Goal: Information Seeking & Learning: Learn about a topic

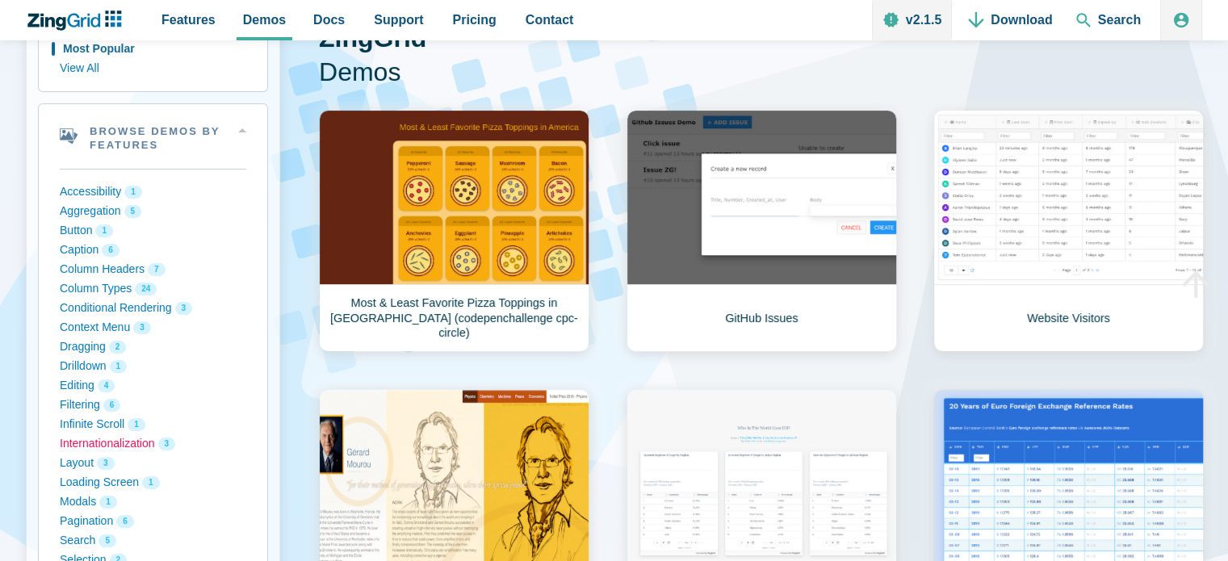
scroll to position [323, 0]
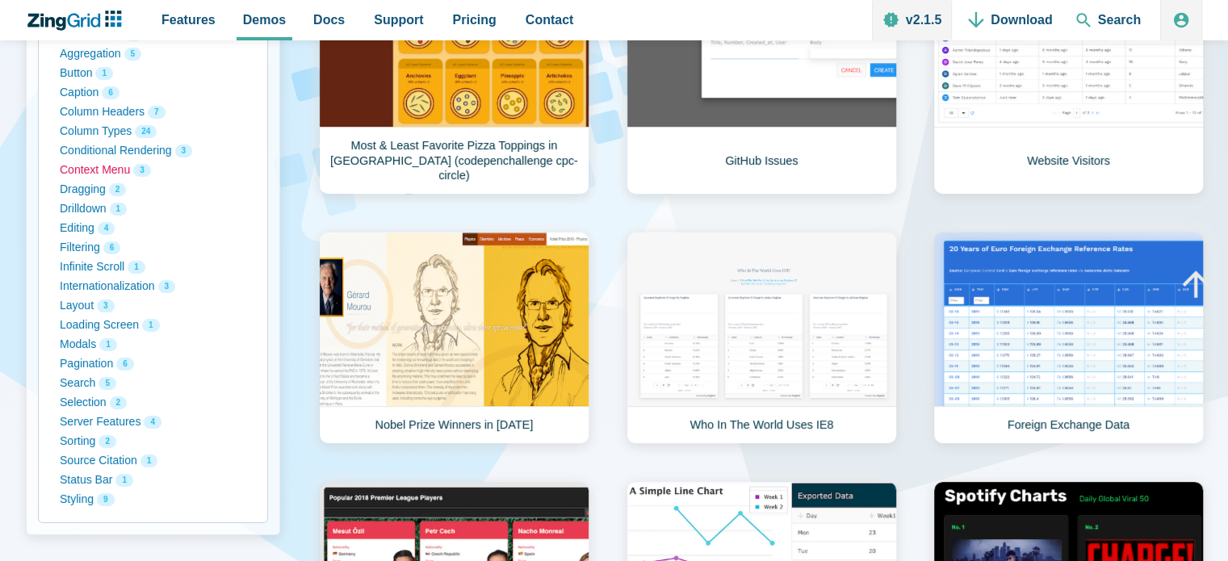
click at [113, 174] on button "Context Menu 3" at bounding box center [153, 170] width 187 height 19
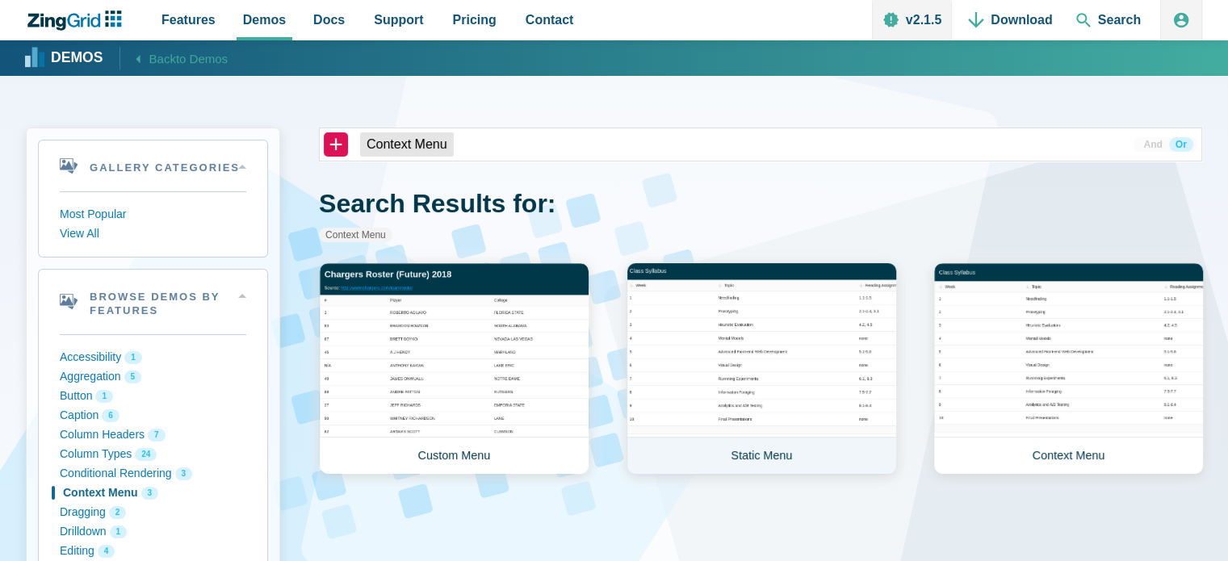
click at [841, 383] on link "Static Menu" at bounding box center [762, 368] width 271 height 212
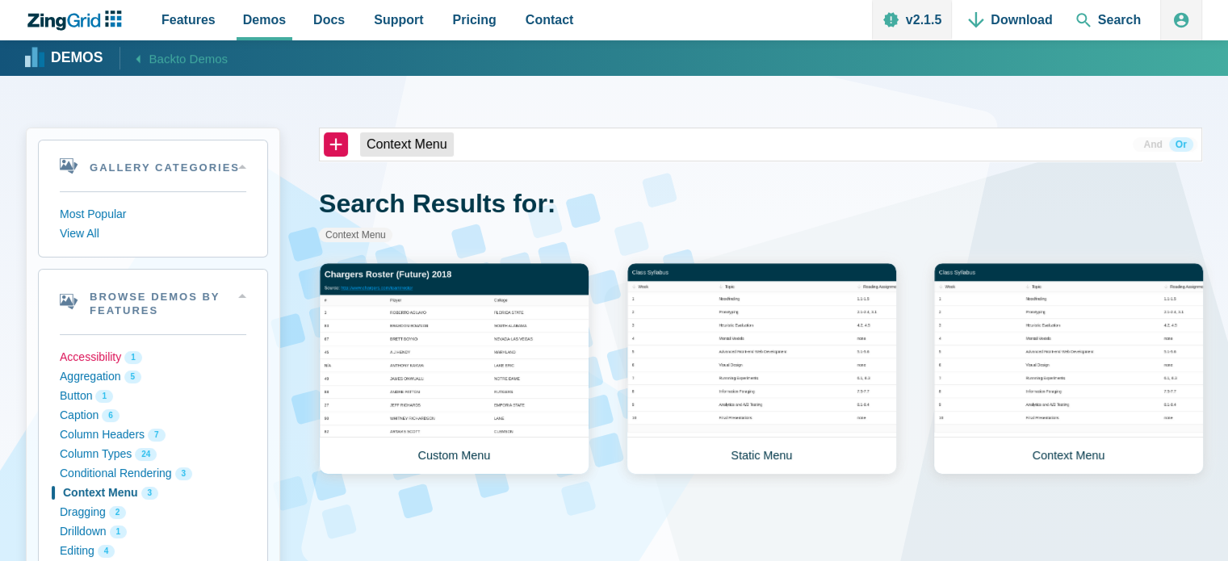
click at [82, 359] on button "Accessibility 1" at bounding box center [153, 357] width 187 height 19
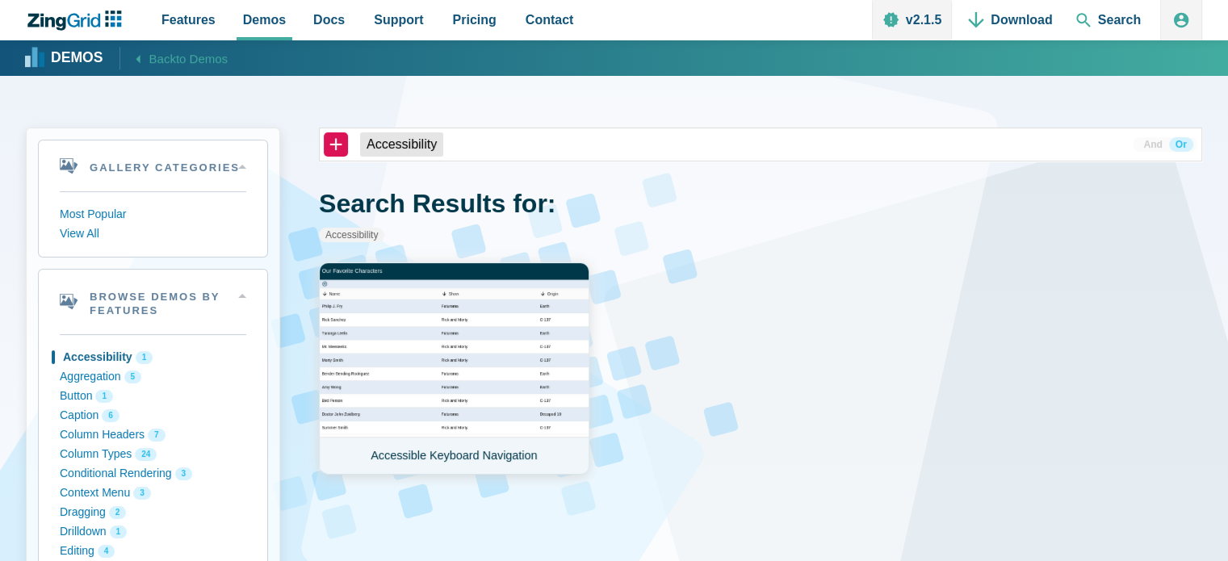
click at [494, 359] on link "Accessible Keyboard Navigation" at bounding box center [454, 368] width 271 height 212
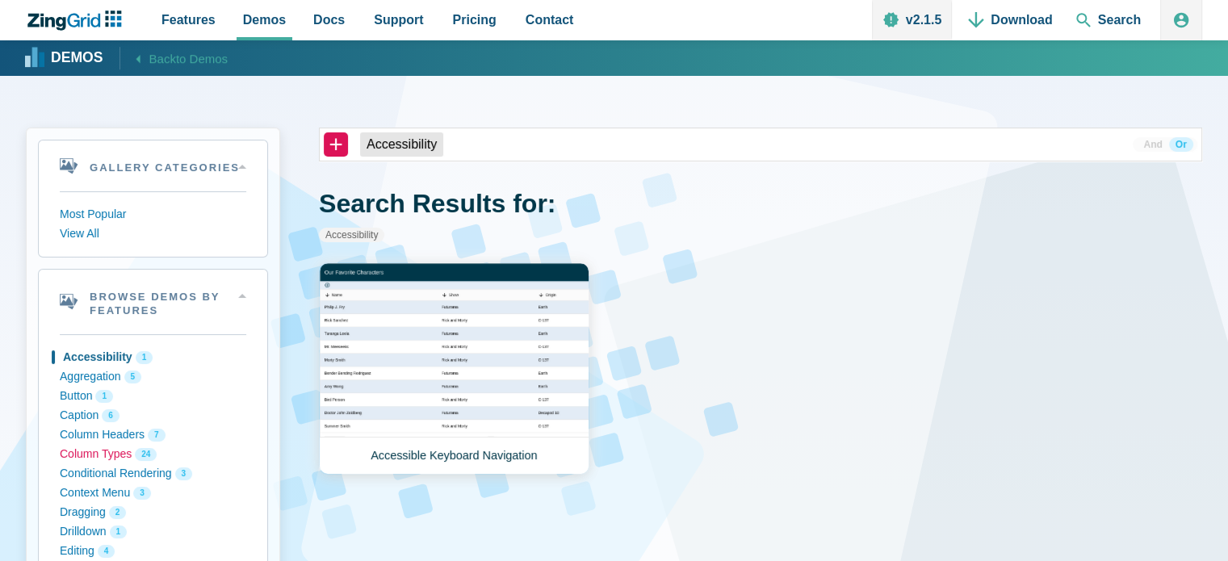
click at [100, 454] on button "Column Types 24" at bounding box center [153, 454] width 187 height 19
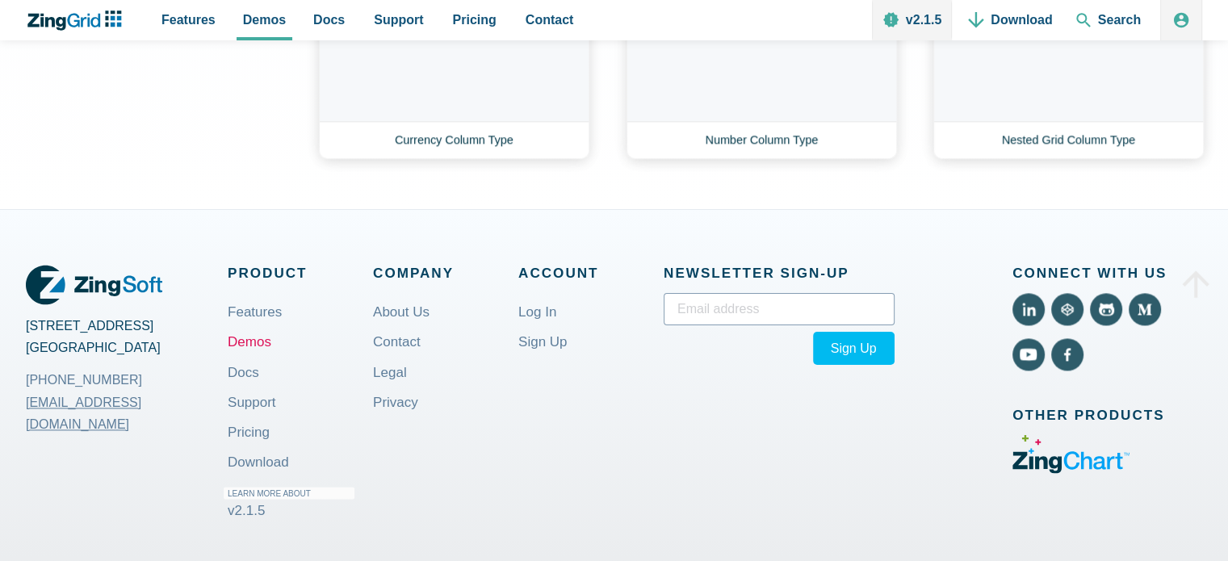
scroll to position [2181, 0]
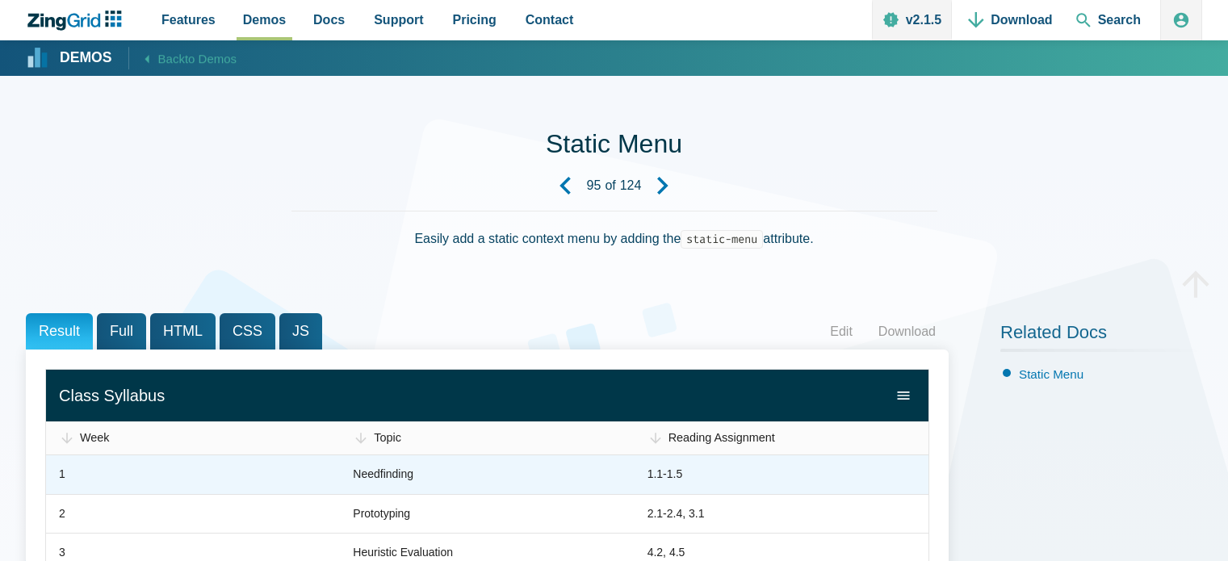
scroll to position [162, 0]
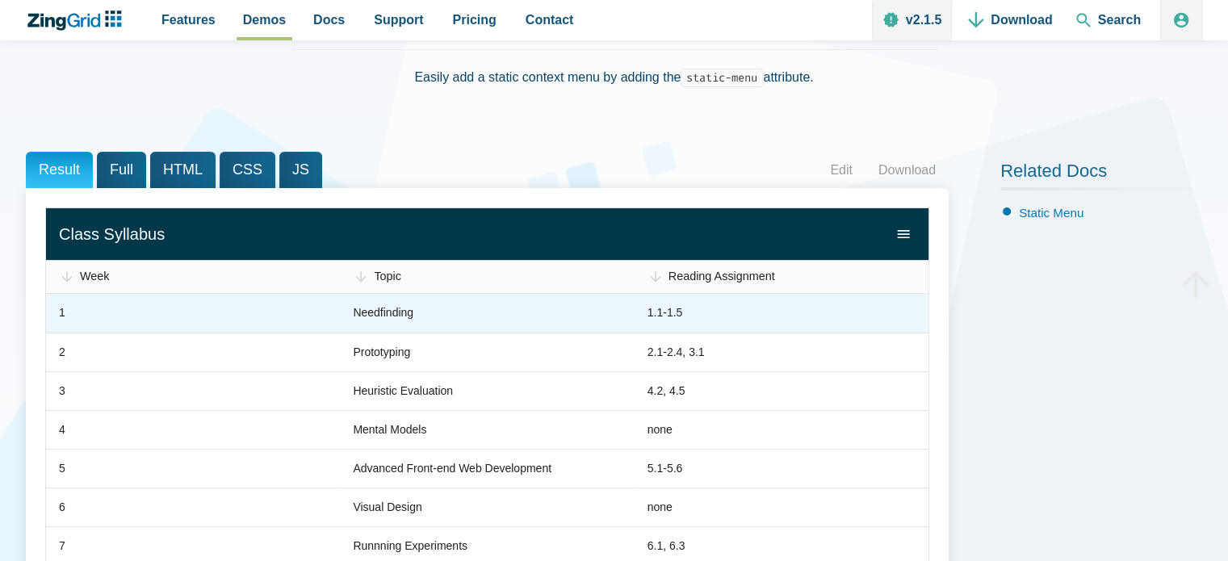
click at [782, 323] on zg-cell "1.1-1.5" at bounding box center [782, 313] width 294 height 39
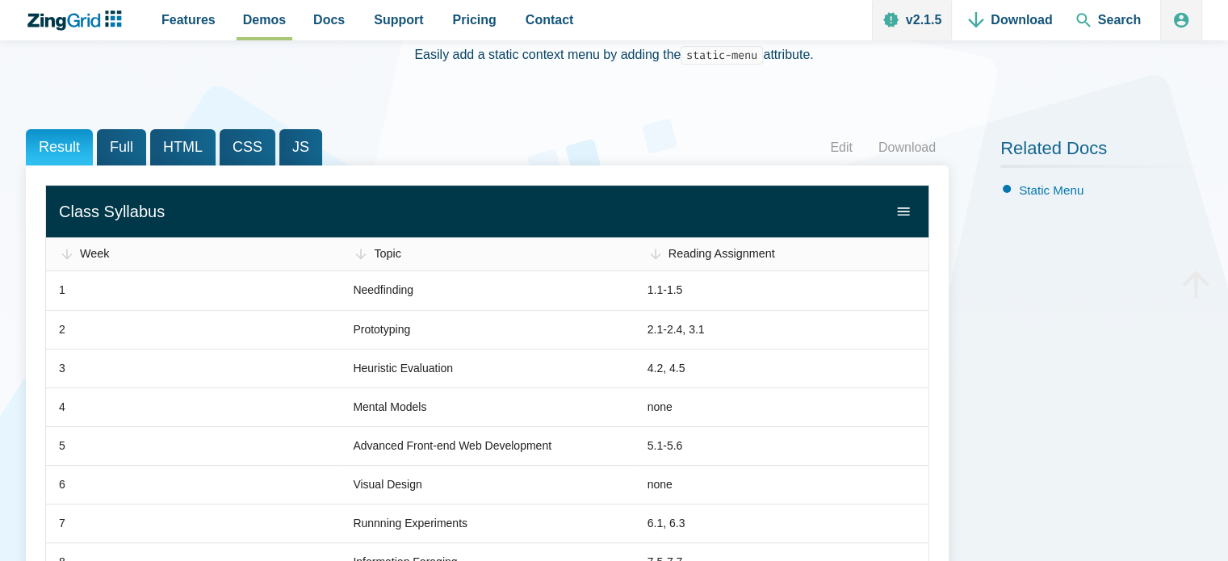
scroll to position [242, 0]
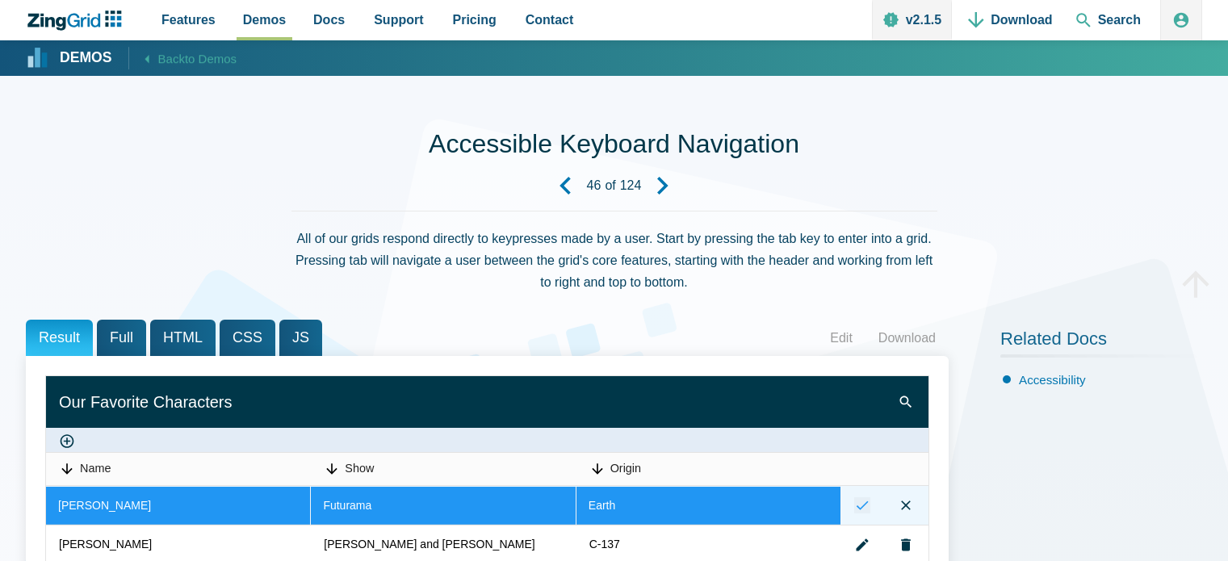
scroll to position [242, 0]
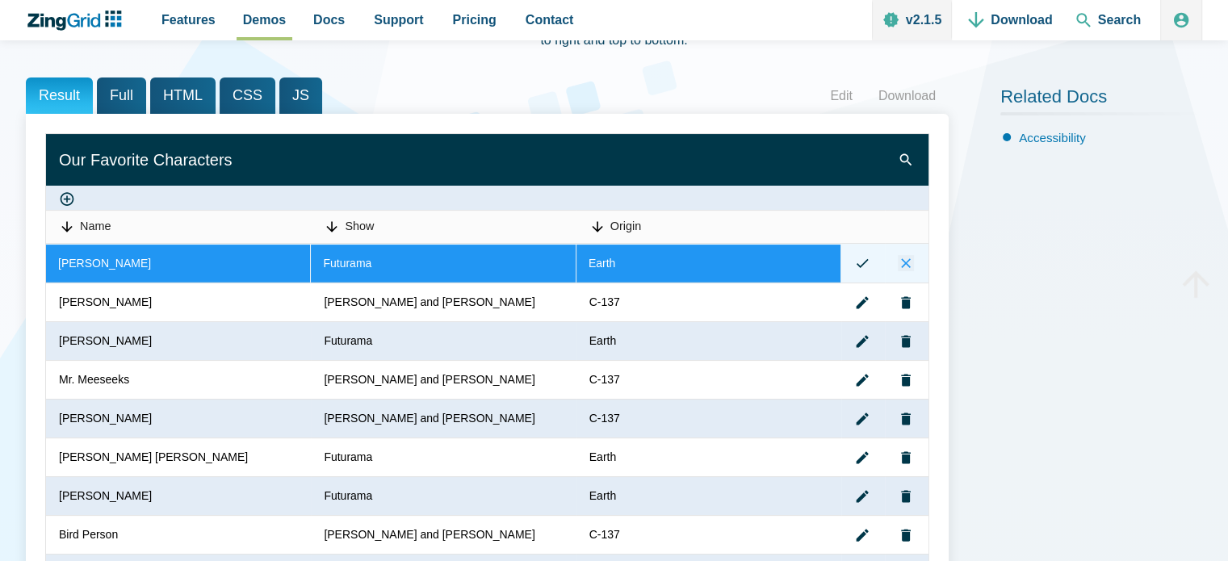
click at [907, 261] on zg-icon "cancelrecord" at bounding box center [906, 263] width 16 height 16
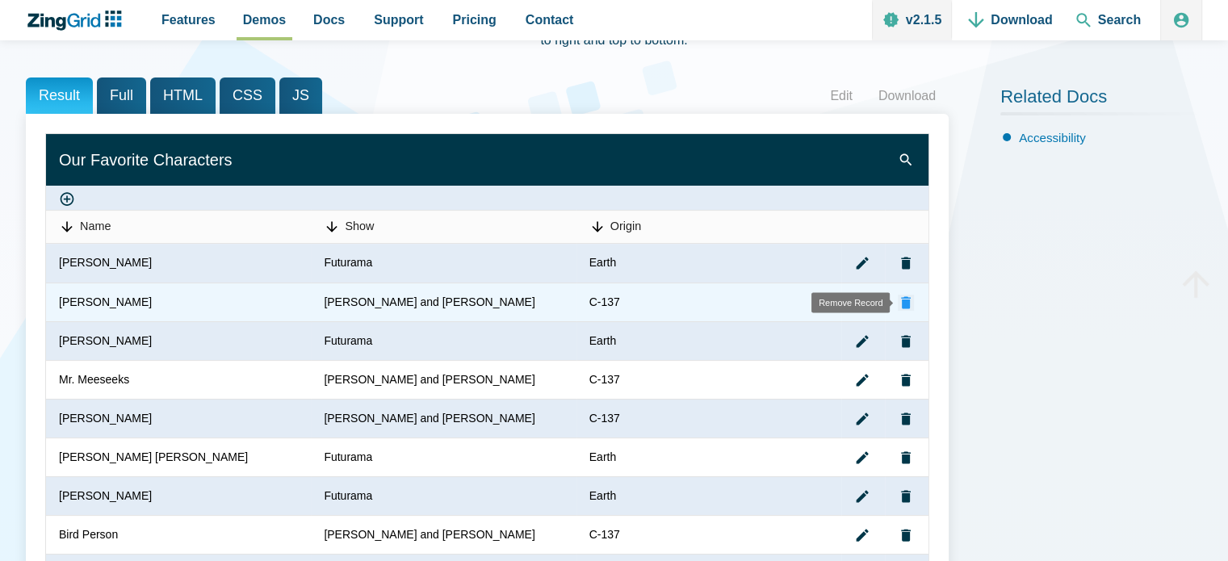
click at [905, 309] on zg-icon "removerecord" at bounding box center [906, 302] width 16 height 16
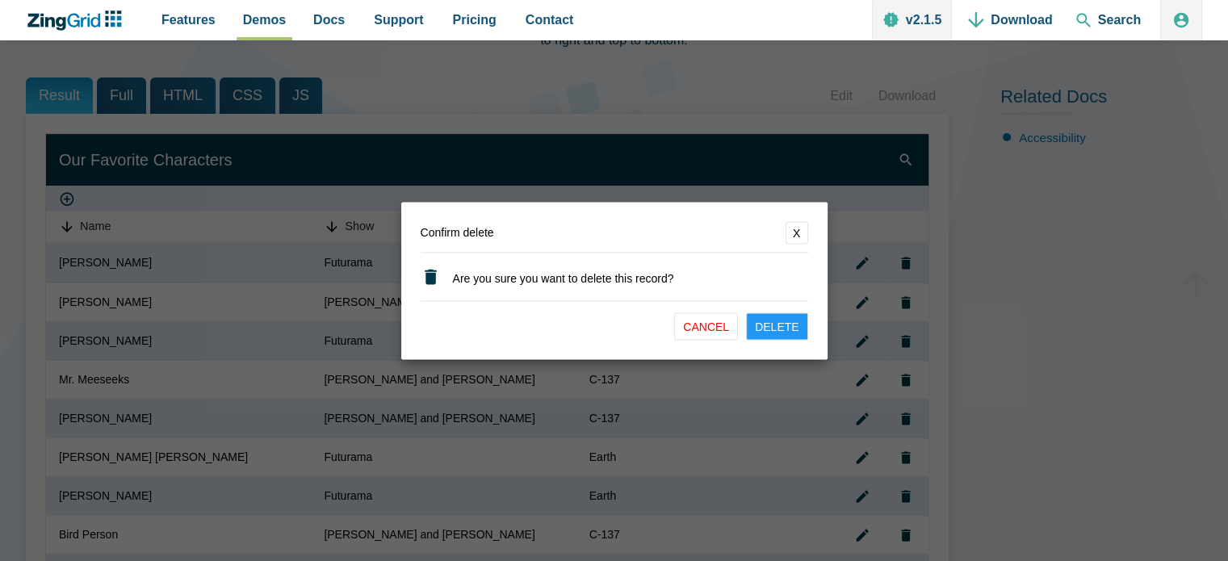
click at [758, 433] on dialog "Confirm delete X Are you sure you want to delete this record? Cancel Delete" at bounding box center [614, 280] width 1228 height 561
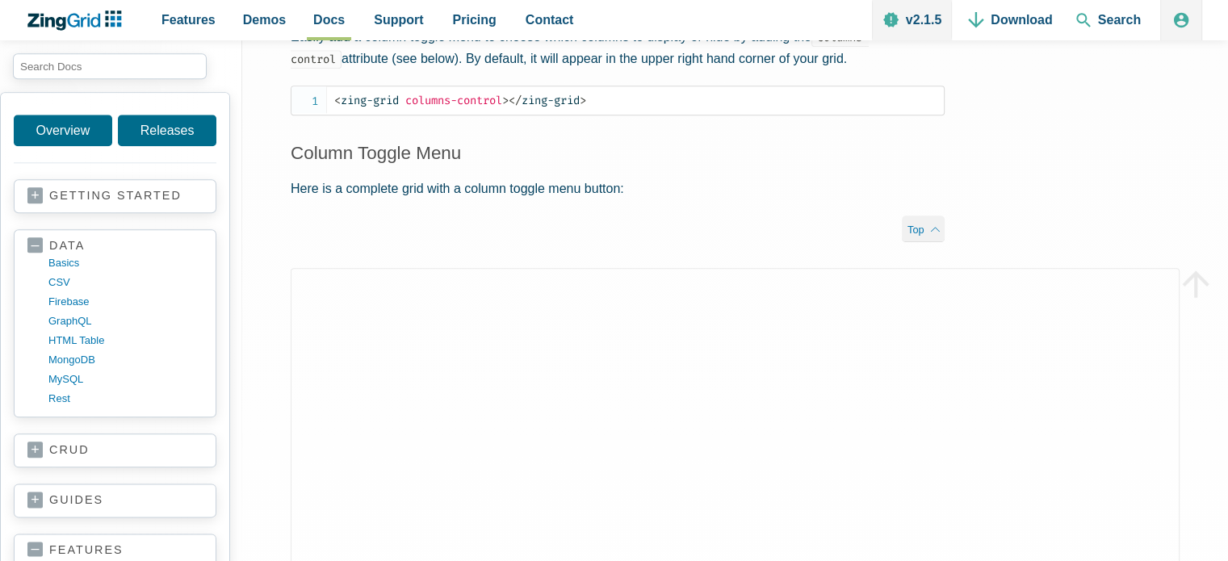
scroll to position [1858, 0]
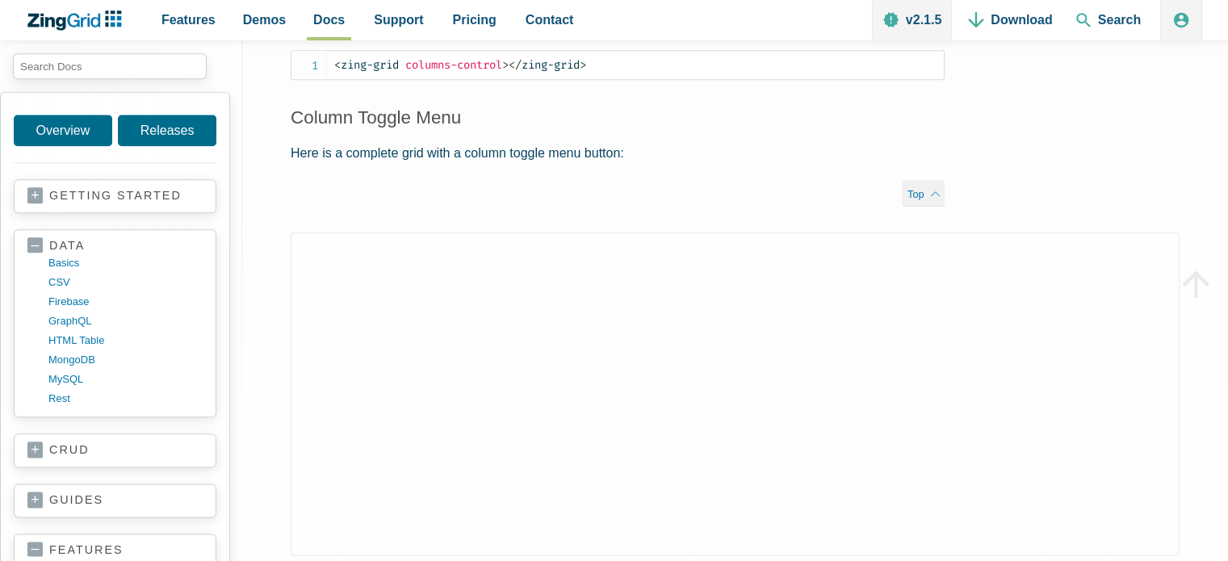
click at [263, 333] on div "App Content" at bounding box center [735, 431] width 986 height 397
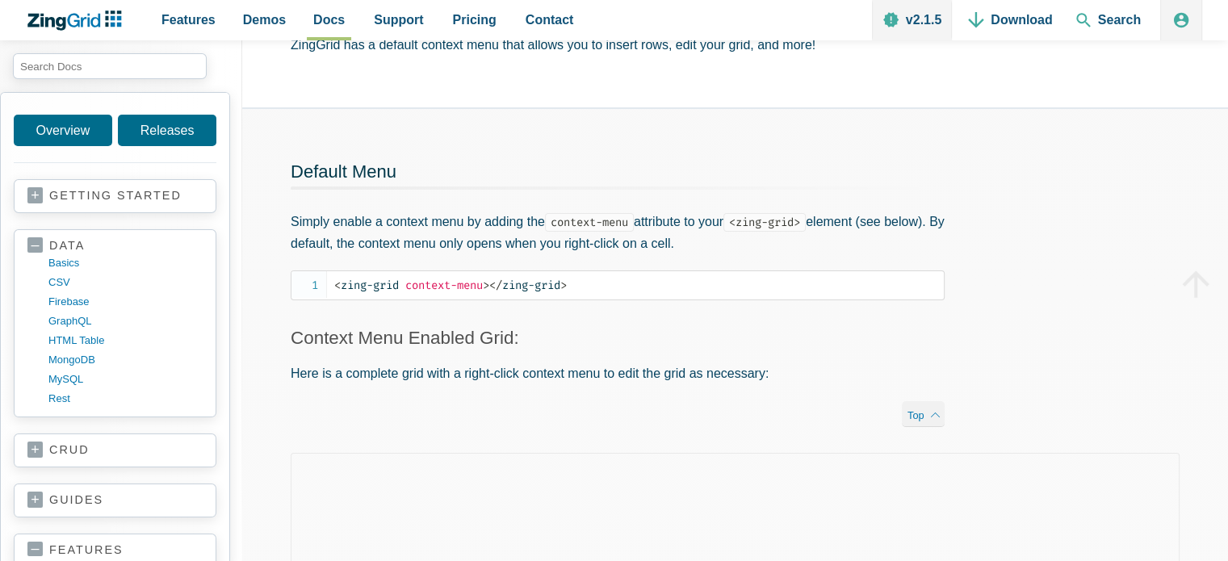
scroll to position [162, 0]
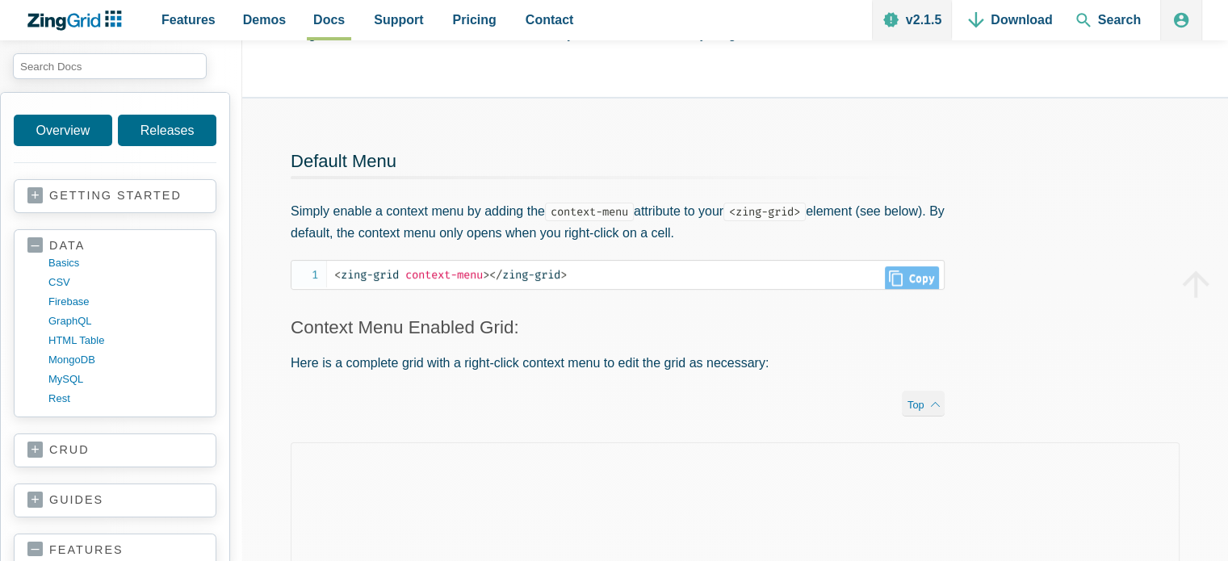
click at [465, 275] on span "context-menu" at bounding box center [444, 275] width 78 height 14
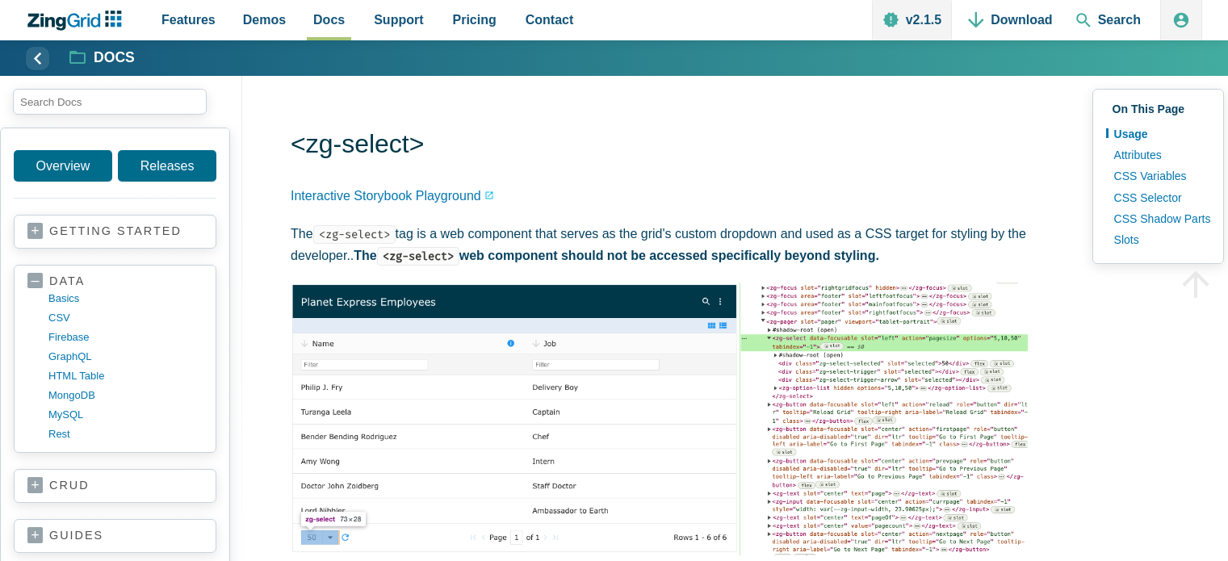
scroll to position [404, 0]
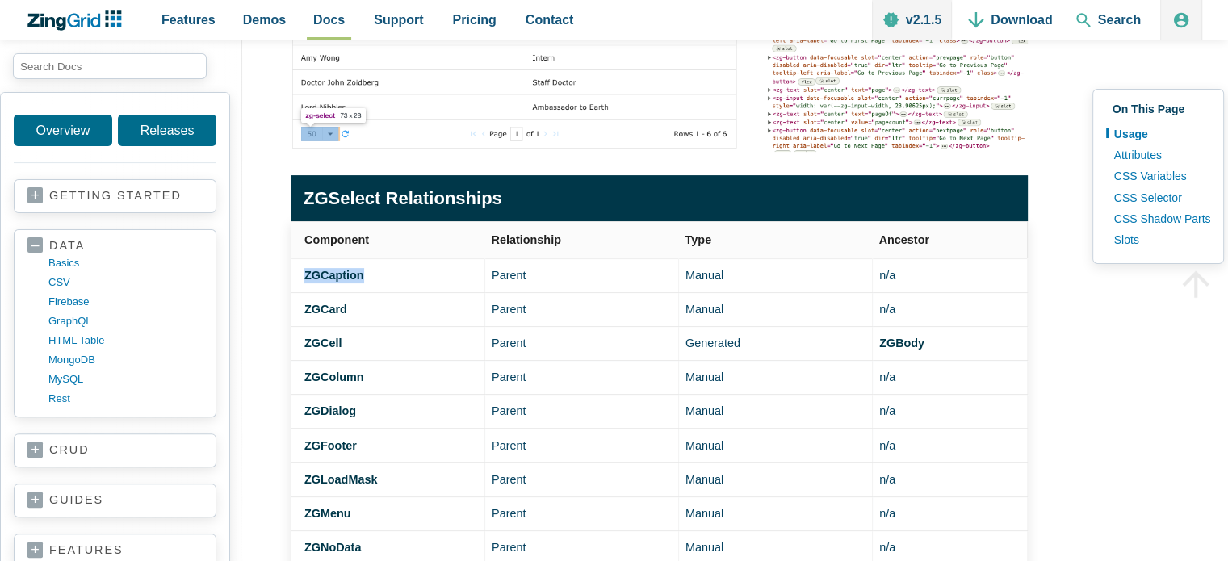
click at [935, 254] on th "Ancestor" at bounding box center [950, 239] width 155 height 37
click at [900, 272] on td "n/a" at bounding box center [950, 275] width 155 height 34
click at [893, 304] on td "n/a" at bounding box center [950, 309] width 155 height 34
click at [901, 349] on strong "ZGBody" at bounding box center [912, 343] width 45 height 13
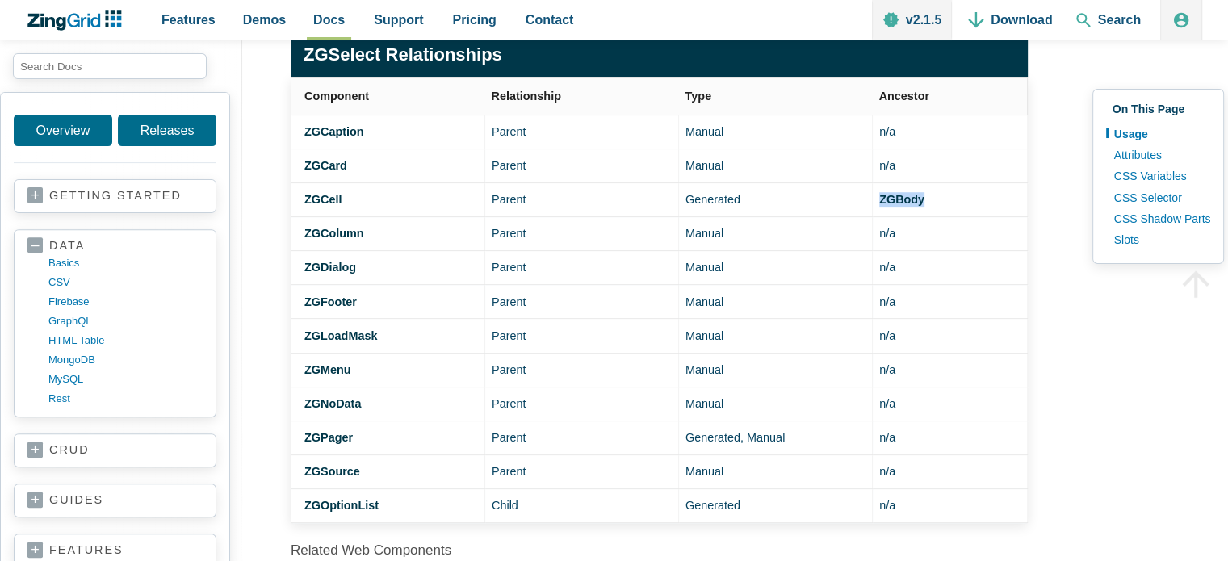
scroll to position [565, 0]
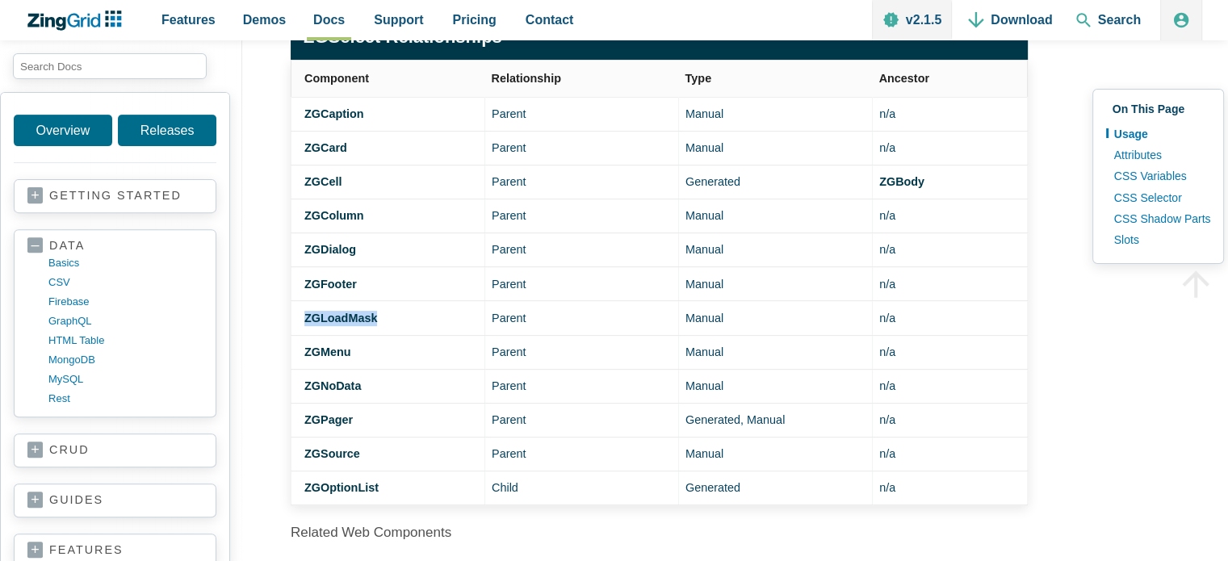
drag, startPoint x: 422, startPoint y: 336, endPoint x: 329, endPoint y: 304, distance: 98.8
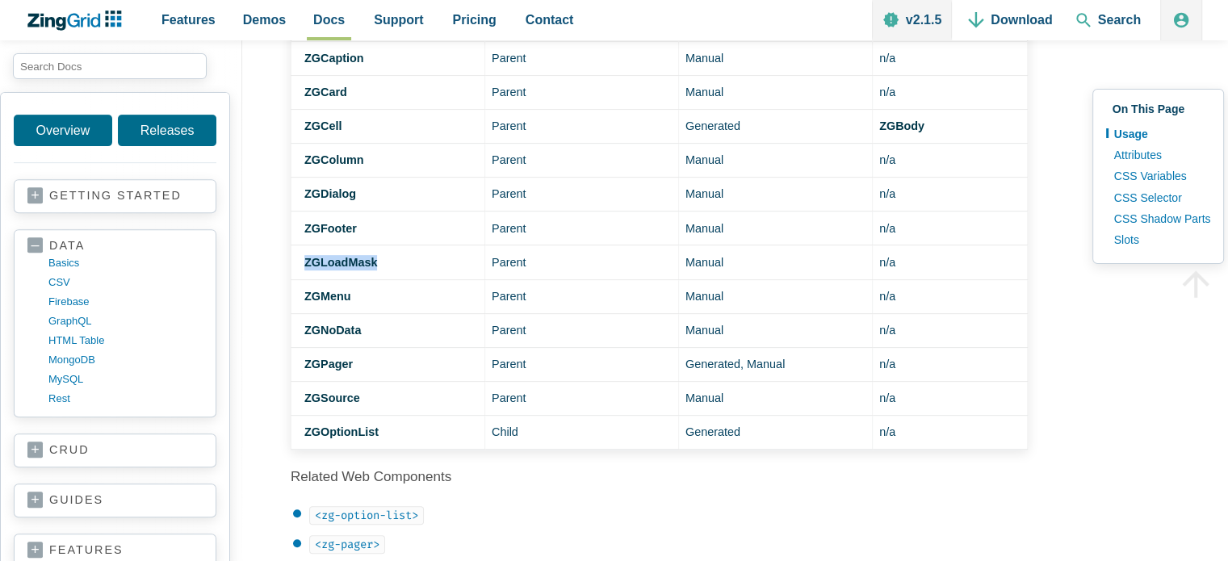
scroll to position [646, 0]
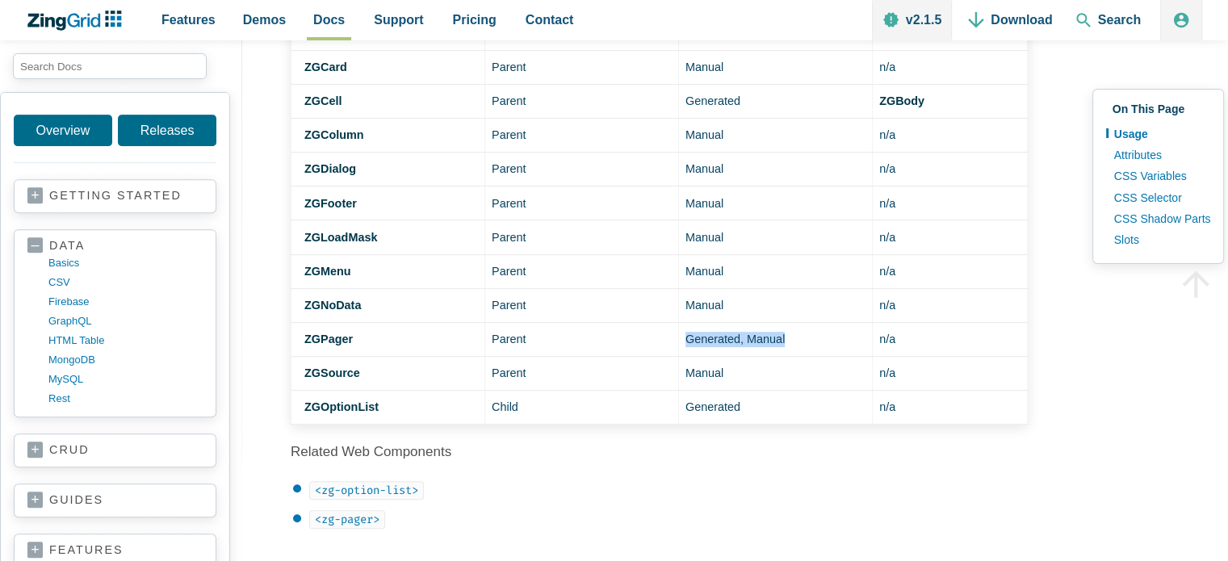
drag, startPoint x: 653, startPoint y: 359, endPoint x: 731, endPoint y: 333, distance: 82.0
drag, startPoint x: 731, startPoint y: 333, endPoint x: 724, endPoint y: 304, distance: 29.2
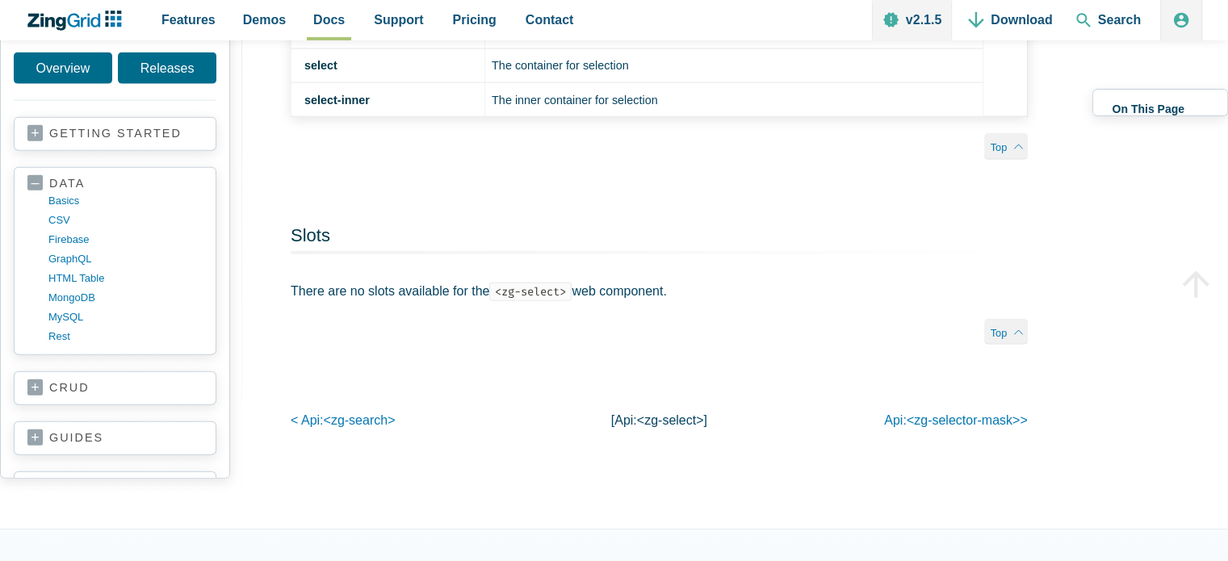
scroll to position [3877, 0]
